Goal: Book appointment/travel/reservation

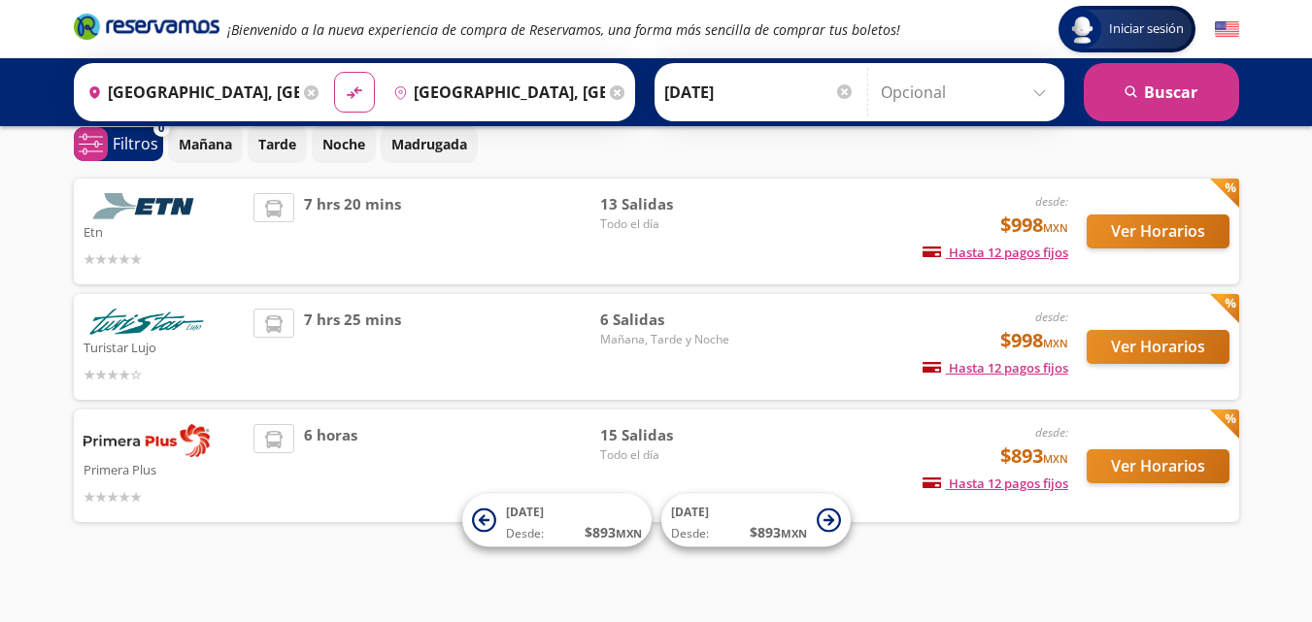
scroll to position [93, 0]
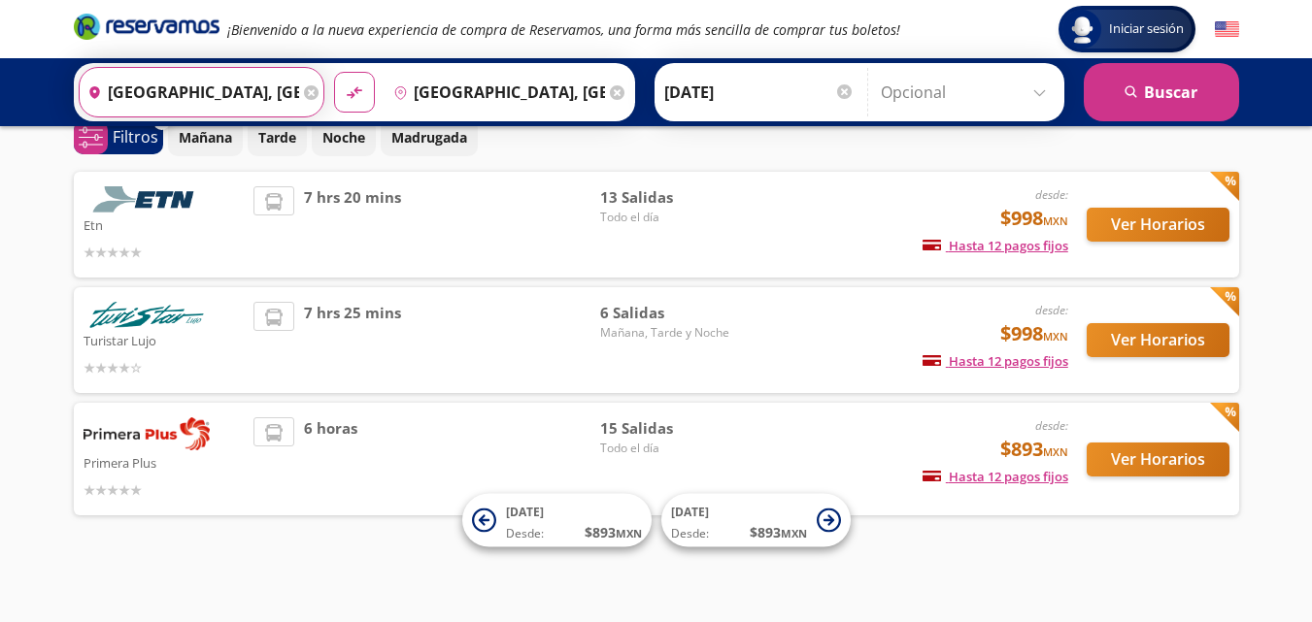
click at [195, 95] on input "[GEOGRAPHIC_DATA], [GEOGRAPHIC_DATA]" at bounding box center [189, 92] width 219 height 49
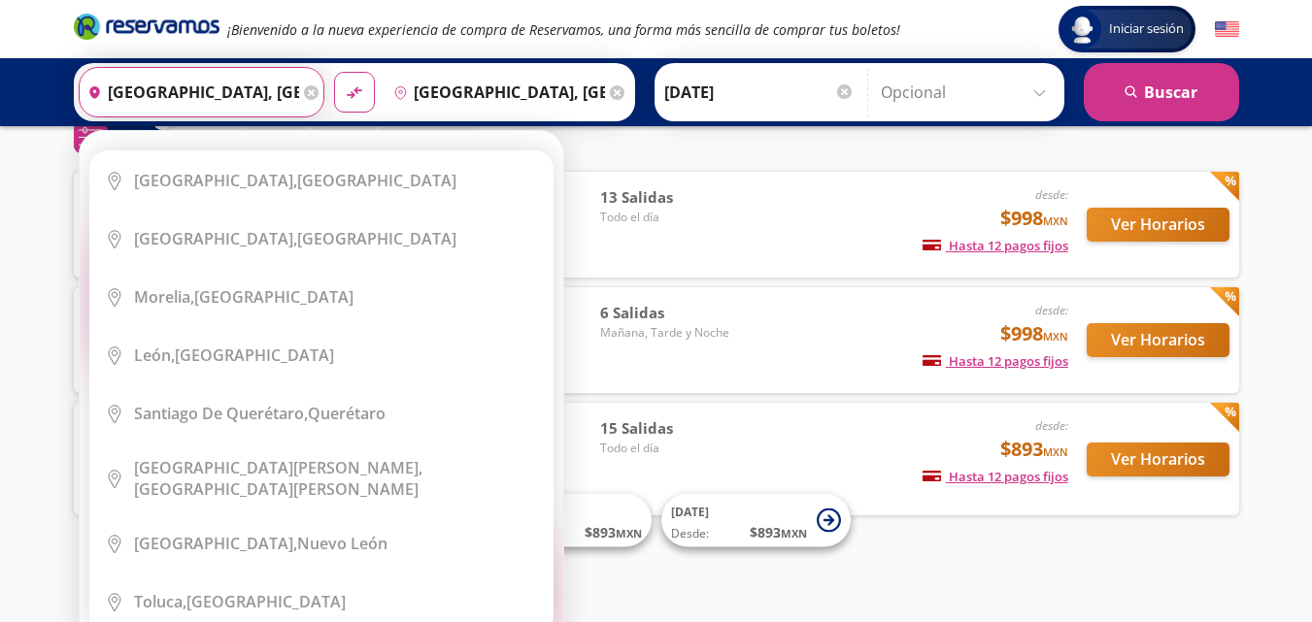
click at [318, 74] on div "Origen heroicons:map-pin-20-solid [GEOGRAPHIC_DATA], [GEOGRAPHIC_DATA]" at bounding box center [202, 92] width 246 height 50
click at [304, 95] on icon at bounding box center [311, 92] width 15 height 15
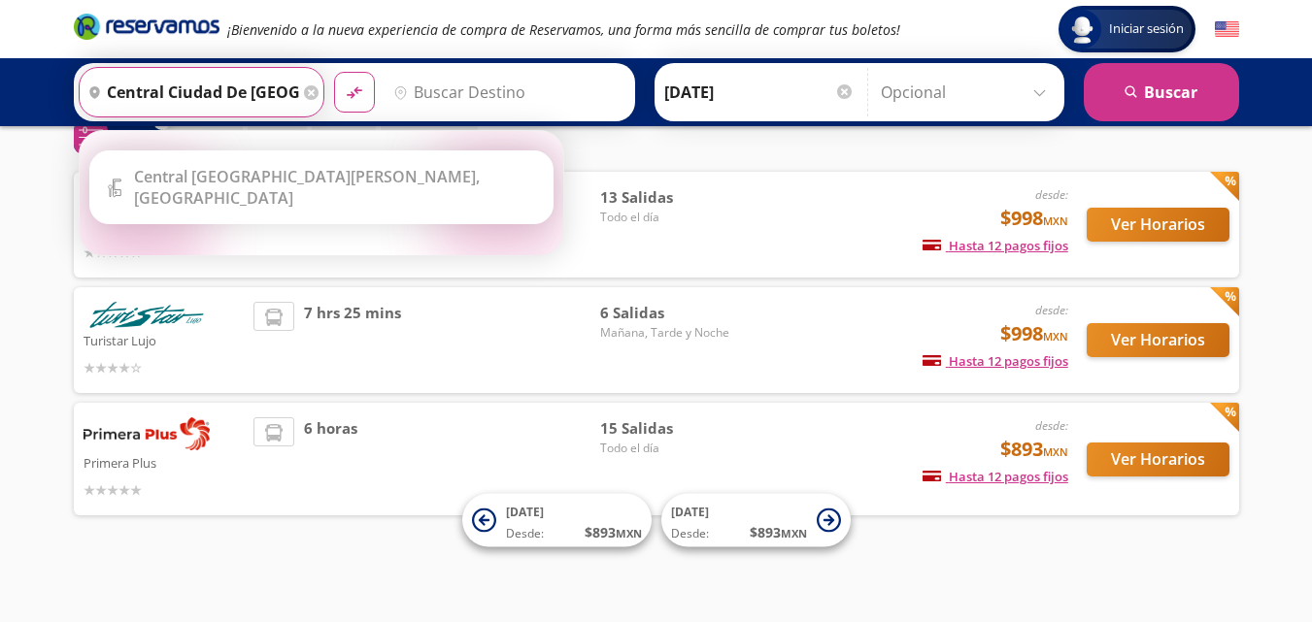
scroll to position [0, 11]
click at [334, 72] on button "material-symbols:compare-arrows-rounded" at bounding box center [354, 92] width 41 height 41
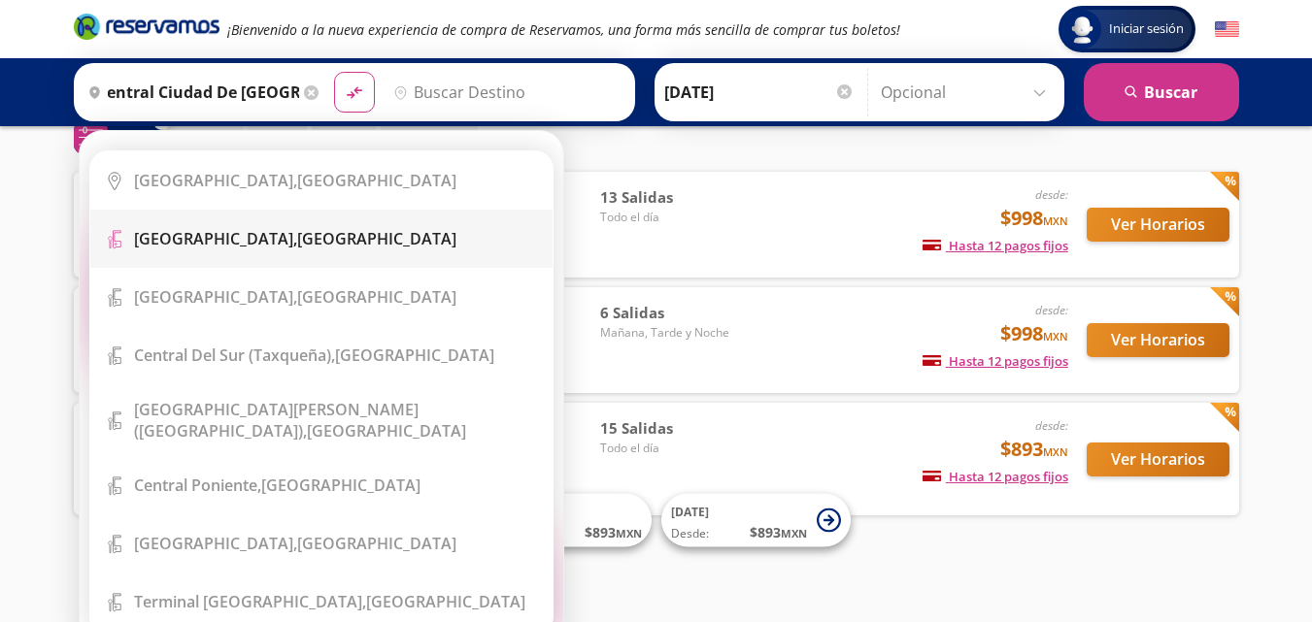
scroll to position [0, 0]
click at [391, 230] on div "[GEOGRAPHIC_DATA], [GEOGRAPHIC_DATA]" at bounding box center [336, 238] width 404 height 21
type input "[GEOGRAPHIC_DATA], [GEOGRAPHIC_DATA]"
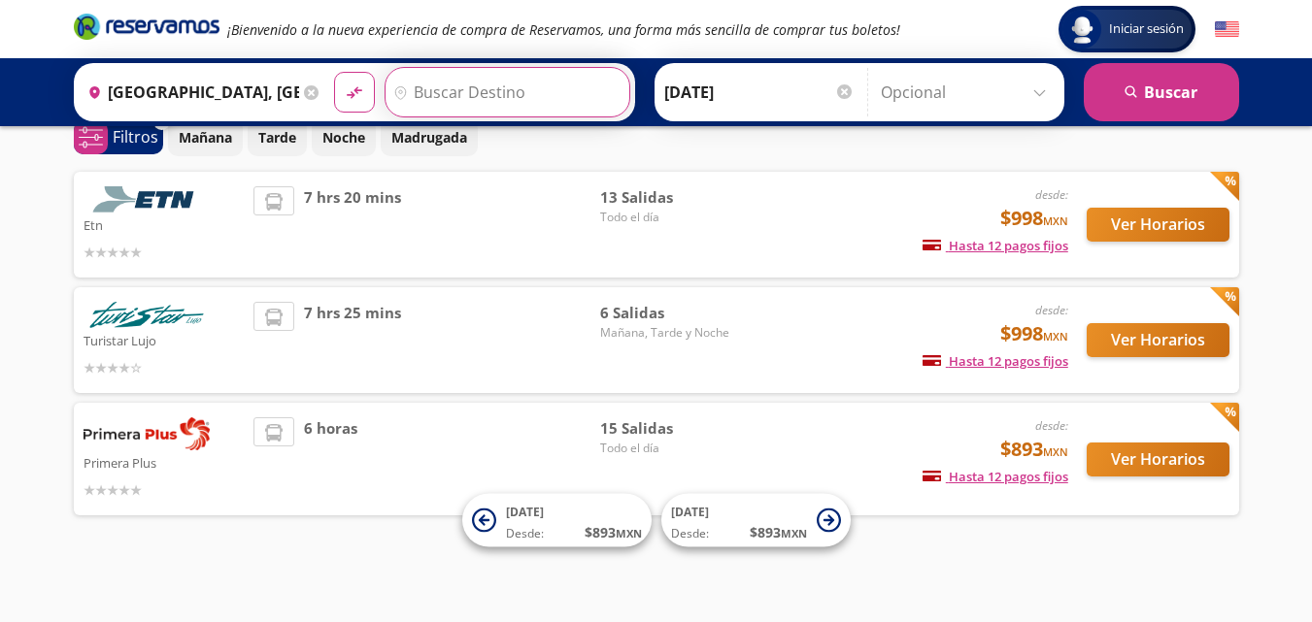
click at [490, 93] on input "Destino" at bounding box center [504, 92] width 239 height 49
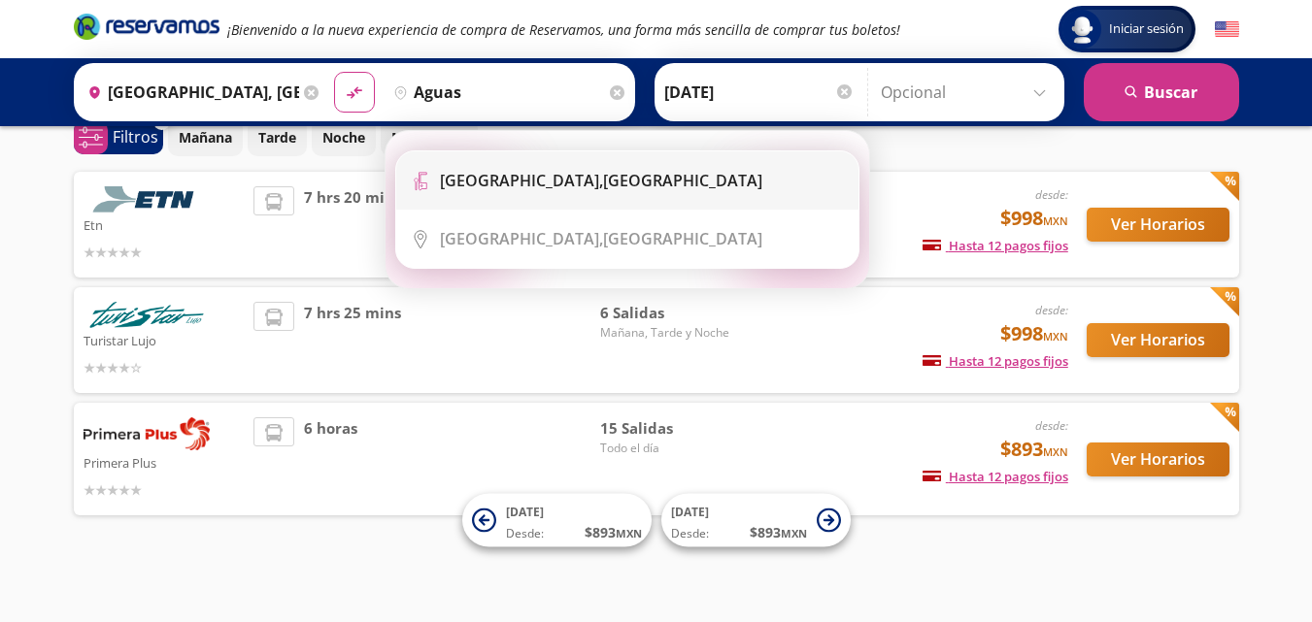
click at [667, 190] on div "[GEOGRAPHIC_DATA], [GEOGRAPHIC_DATA]" at bounding box center [601, 180] width 322 height 21
type input "[GEOGRAPHIC_DATA], [GEOGRAPHIC_DATA]"
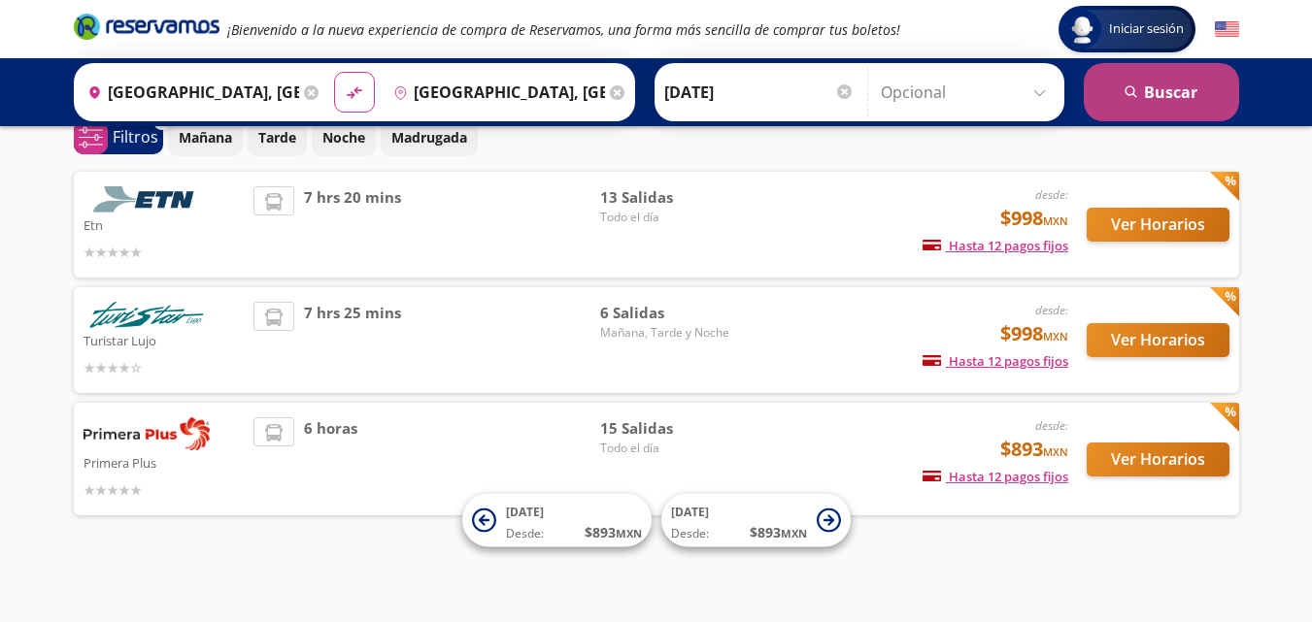
click at [1188, 91] on button "search [GEOGRAPHIC_DATA]" at bounding box center [1161, 92] width 155 height 58
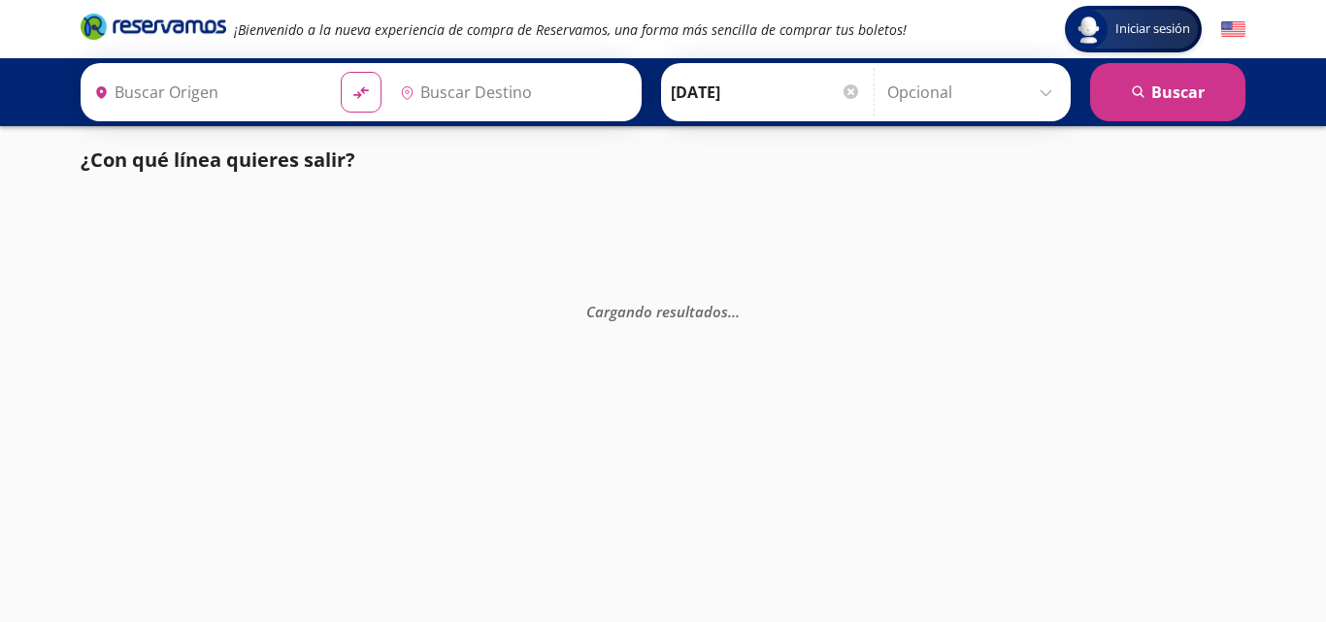
type input "[GEOGRAPHIC_DATA], [GEOGRAPHIC_DATA]"
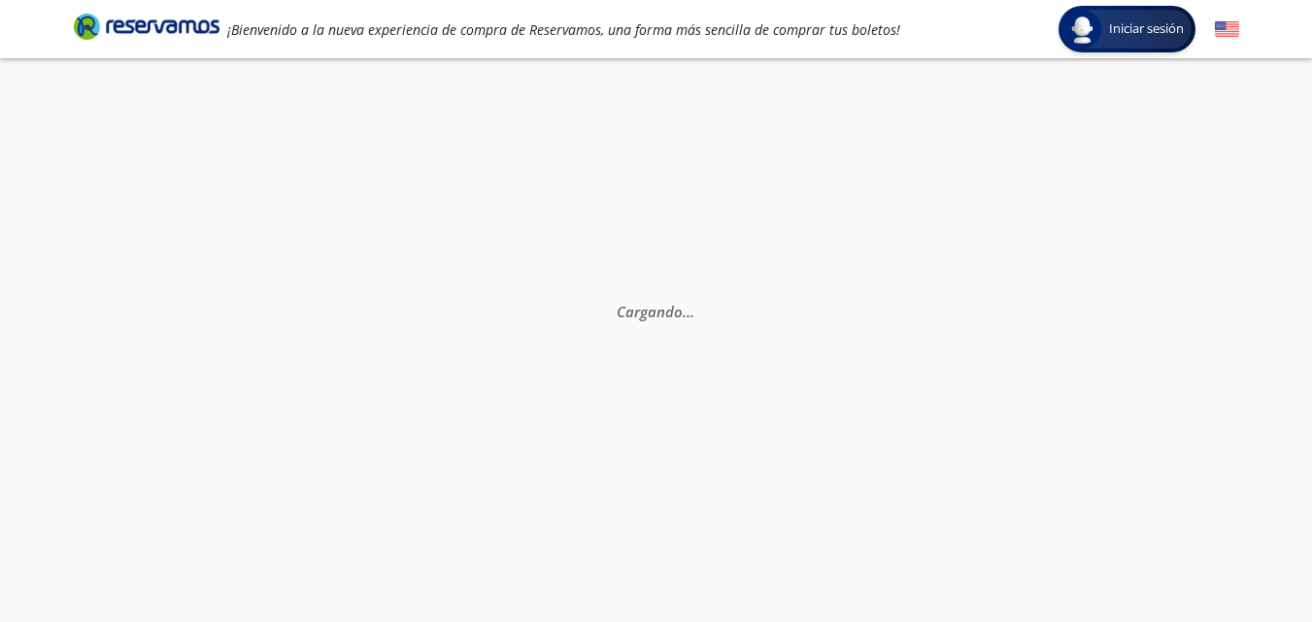
scroll to position [93, 0]
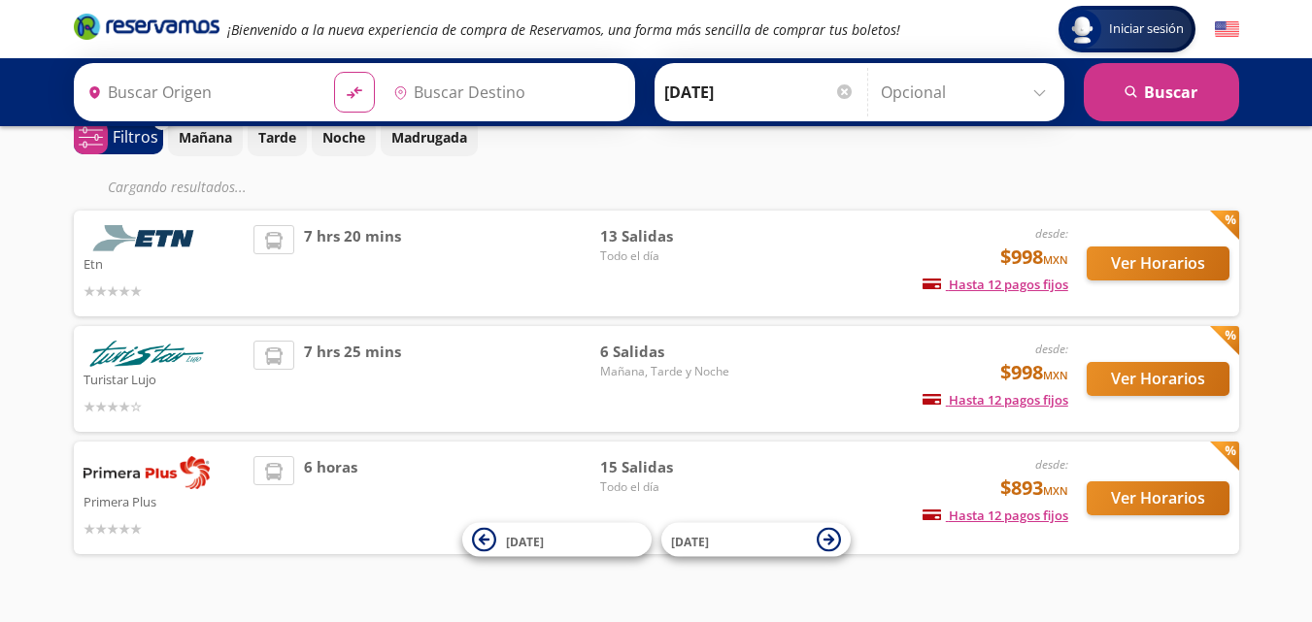
type input "[GEOGRAPHIC_DATA], [GEOGRAPHIC_DATA]"
